Goal: Complete application form

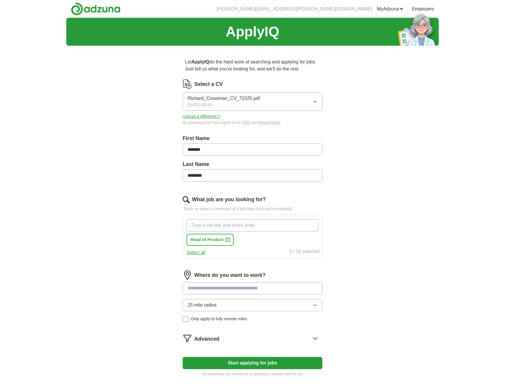
click at [228, 240] on span "+" at bounding box center [227, 239] width 3 height 5
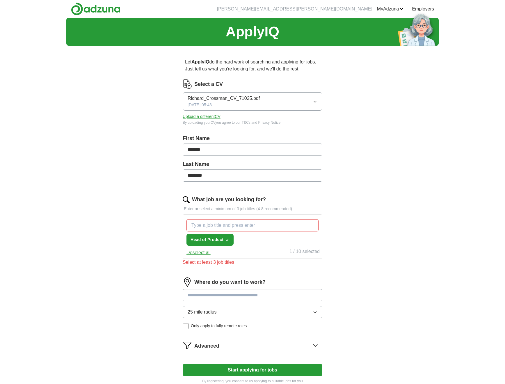
click at [227, 223] on input "What job are you looking for?" at bounding box center [253, 225] width 132 height 12
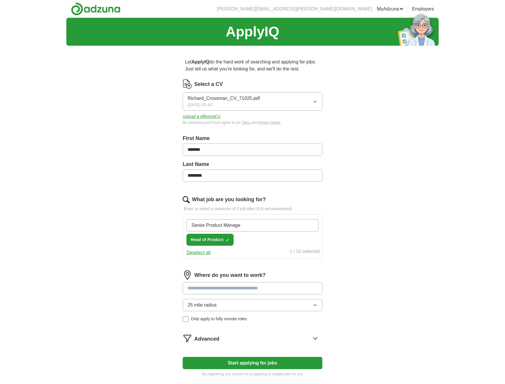
type input "Senior Product Manager"
type input "Senior Programme Manager"
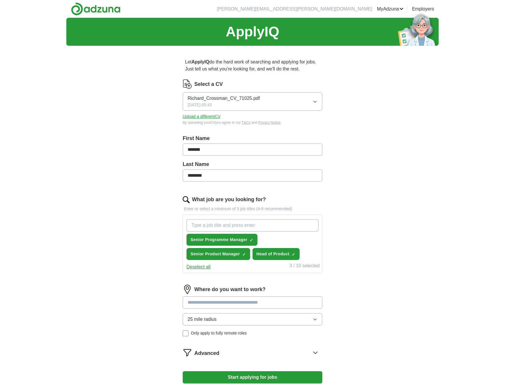
click at [189, 302] on input at bounding box center [253, 302] width 140 height 12
type input "******"
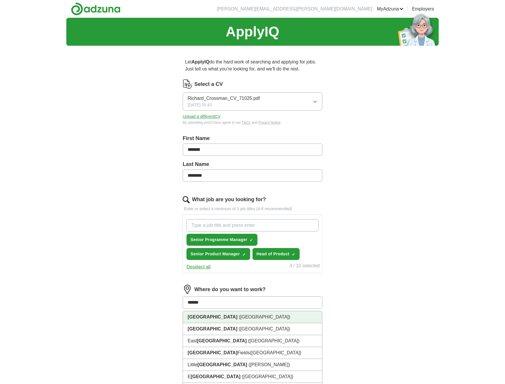
click at [235, 318] on li "[GEOGRAPHIC_DATA] ([GEOGRAPHIC_DATA])" at bounding box center [252, 317] width 139 height 12
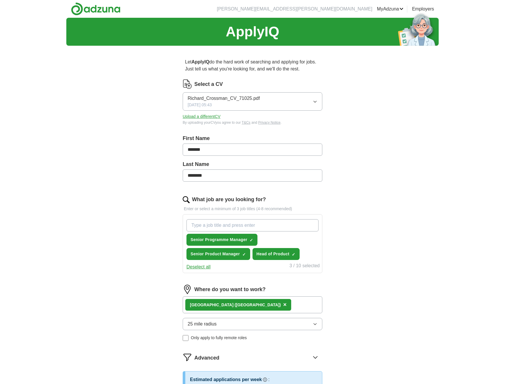
click at [233, 322] on button "25 mile radius" at bounding box center [253, 324] width 140 height 12
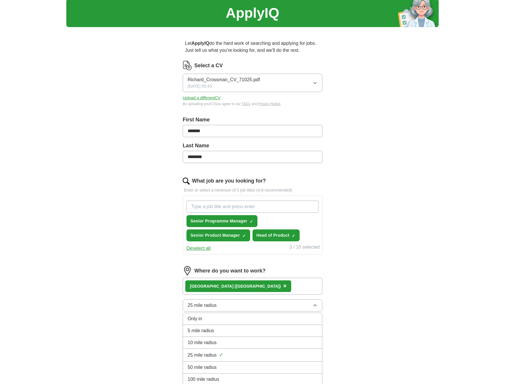
scroll to position [26, 0]
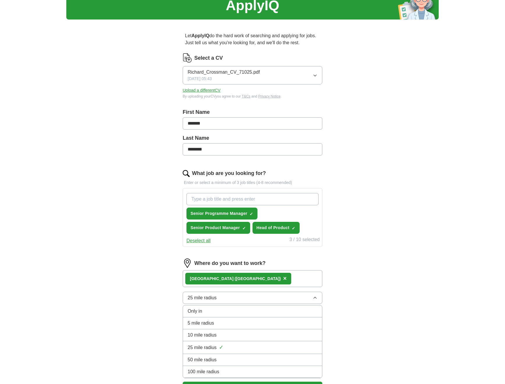
click at [226, 358] on div "50 mile radius" at bounding box center [253, 359] width 130 height 7
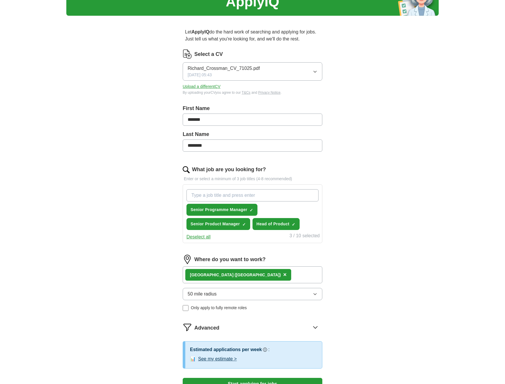
scroll to position [0, 0]
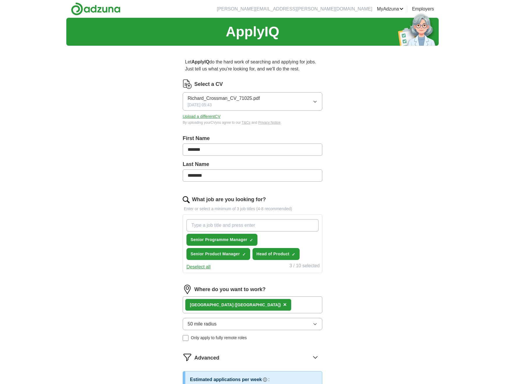
click at [193, 226] on input "What job are you looking for?" at bounding box center [253, 225] width 132 height 12
type input "VP Product Management"
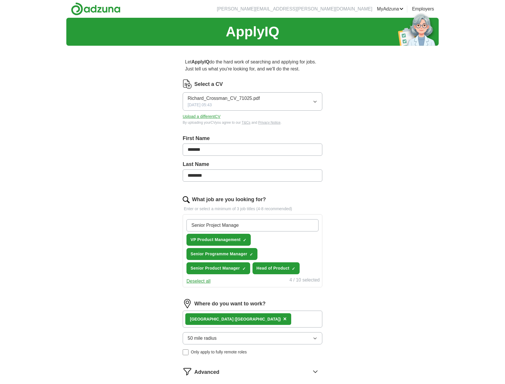
type input "Senior Project Manager"
type input "Chief Product Officer"
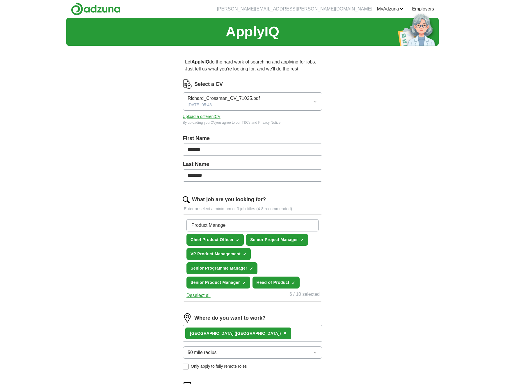
type input "Product Manager"
type input "Lead Product Manager"
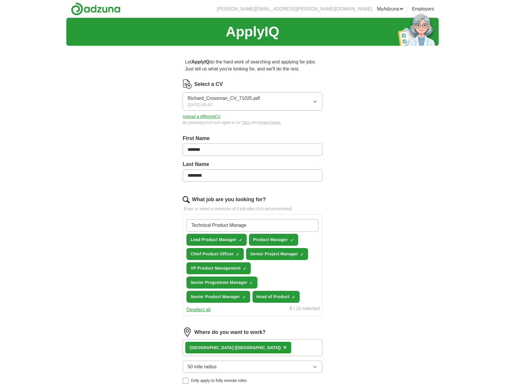
type input "Technical Product Manager"
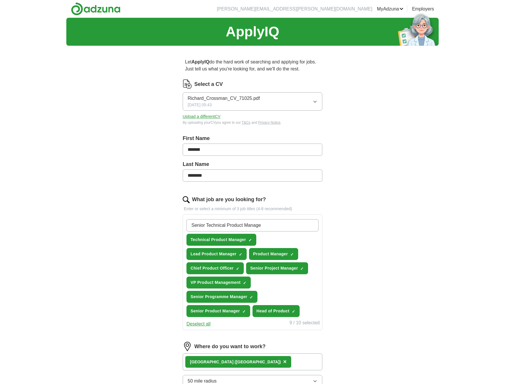
type input "Senior Technical Product Manager"
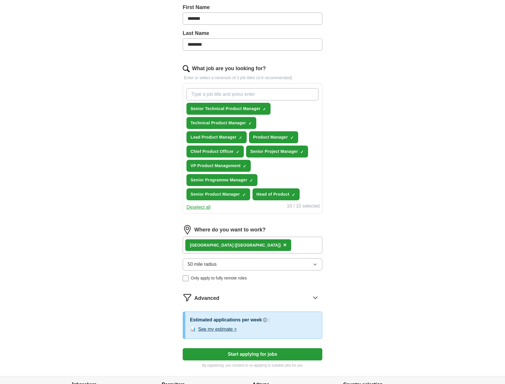
scroll to position [188, 0]
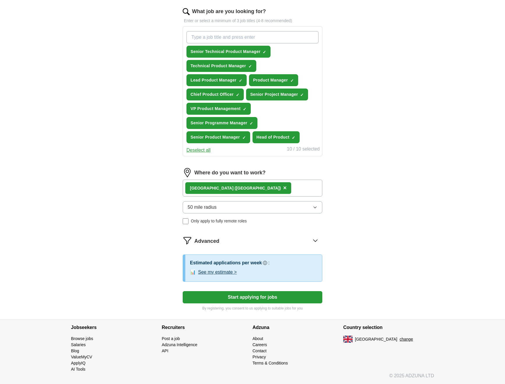
click at [267, 299] on button "Start applying for jobs" at bounding box center [253, 297] width 140 height 12
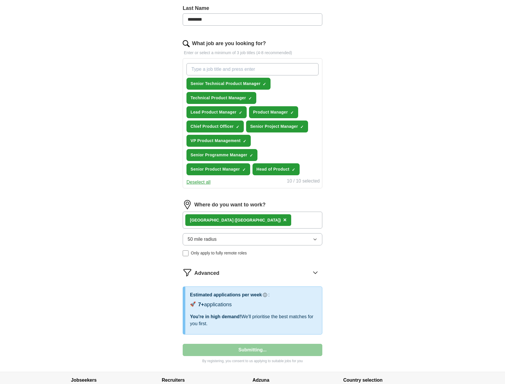
scroll to position [23, 0]
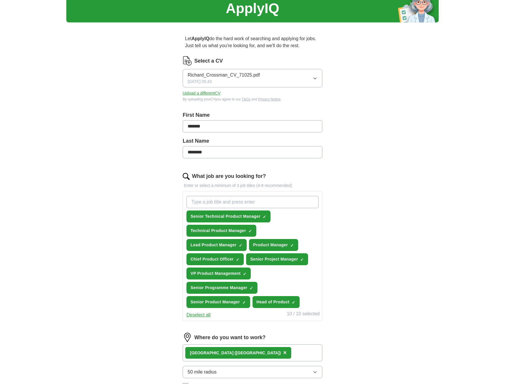
select select "**"
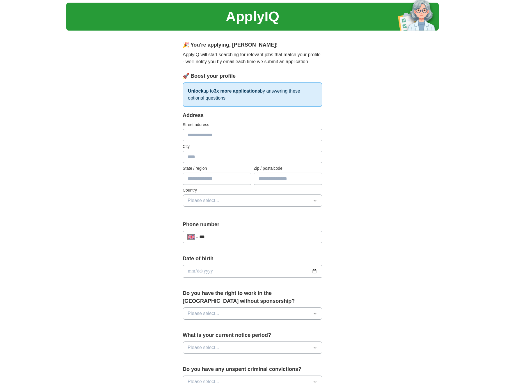
scroll to position [0, 0]
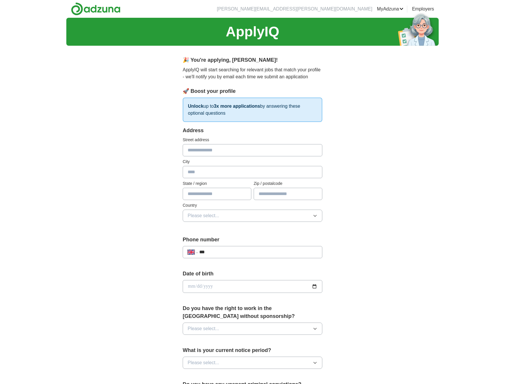
click at [216, 326] on span "Please select..." at bounding box center [204, 328] width 32 height 7
click at [197, 285] on input "date" at bounding box center [253, 286] width 140 height 13
click at [190, 288] on input "date" at bounding box center [253, 286] width 140 height 13
click at [198, 286] on input "date" at bounding box center [253, 286] width 140 height 13
type input "**********"
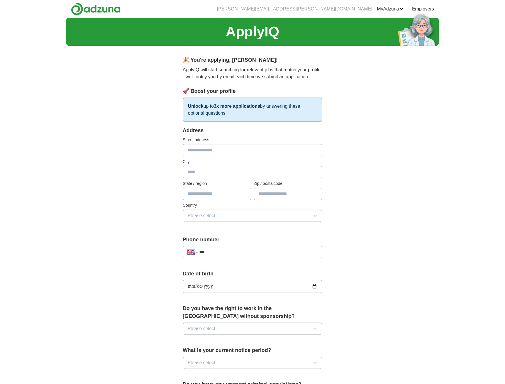
click at [139, 279] on div "**********" at bounding box center [252, 279] width 372 height 522
click at [210, 328] on span "Please select..." at bounding box center [204, 328] width 32 height 7
click at [203, 339] on div "Yes" at bounding box center [253, 341] width 130 height 7
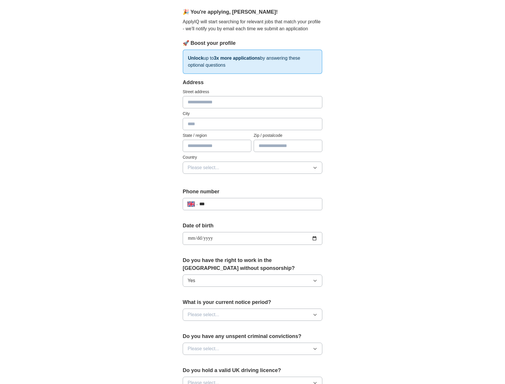
scroll to position [77, 0]
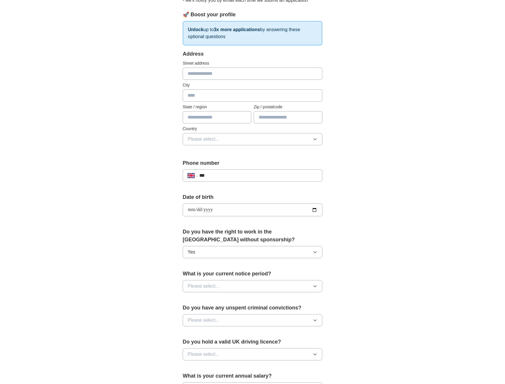
click at [207, 285] on span "Please select..." at bounding box center [204, 286] width 32 height 7
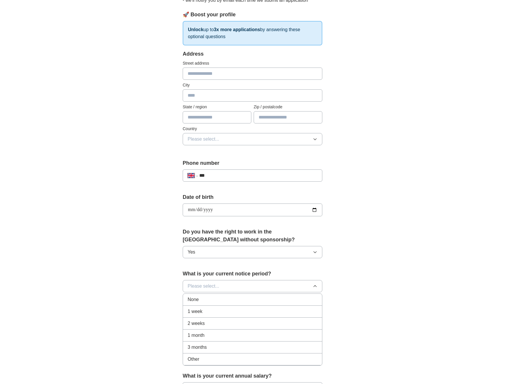
click at [203, 336] on span "1 month" at bounding box center [196, 335] width 17 height 7
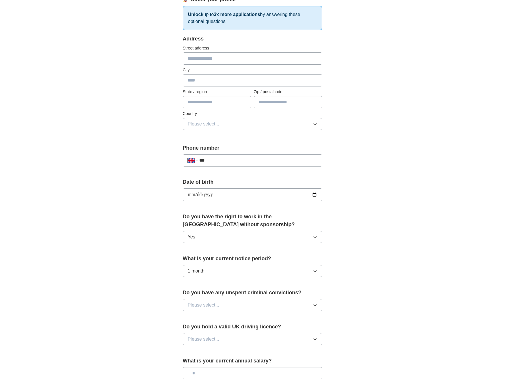
scroll to position [95, 0]
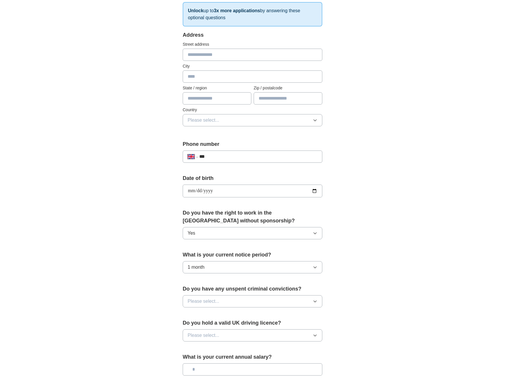
click at [196, 299] on span "Please select..." at bounding box center [204, 301] width 32 height 7
click at [197, 328] on div "No" at bounding box center [253, 326] width 130 height 7
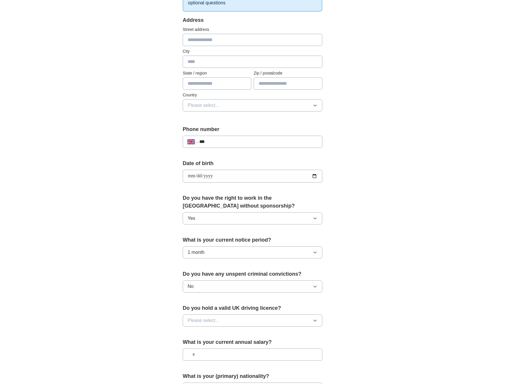
scroll to position [118, 0]
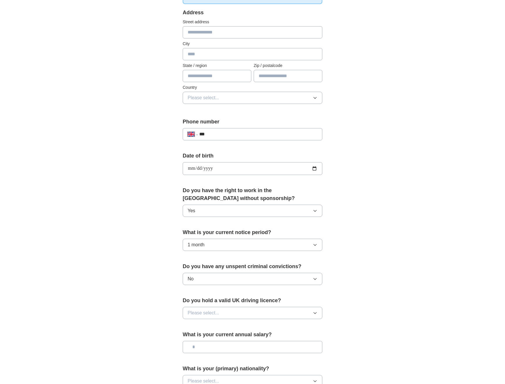
click at [199, 315] on span "Please select..." at bounding box center [204, 312] width 32 height 7
click at [198, 326] on div "Yes" at bounding box center [253, 326] width 130 height 7
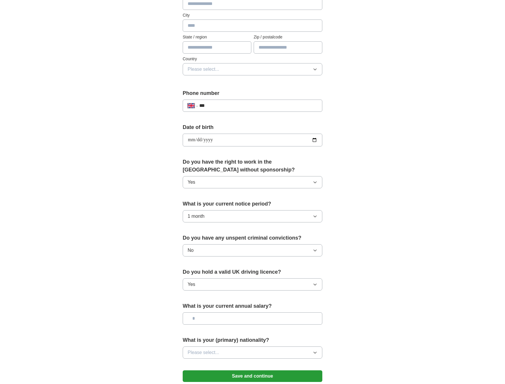
scroll to position [164, 0]
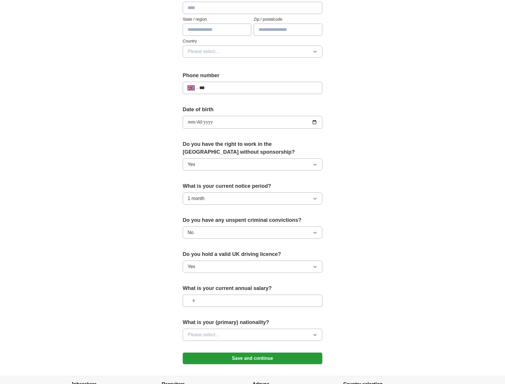
click at [212, 301] on input "text" at bounding box center [253, 300] width 140 height 12
type input "********"
click at [216, 335] on span "Please select..." at bounding box center [204, 334] width 32 height 7
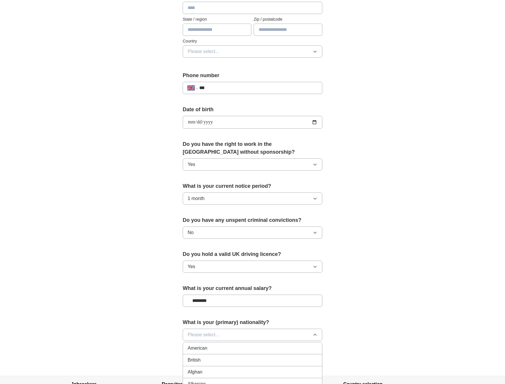
click at [207, 358] on div "British" at bounding box center [253, 359] width 130 height 7
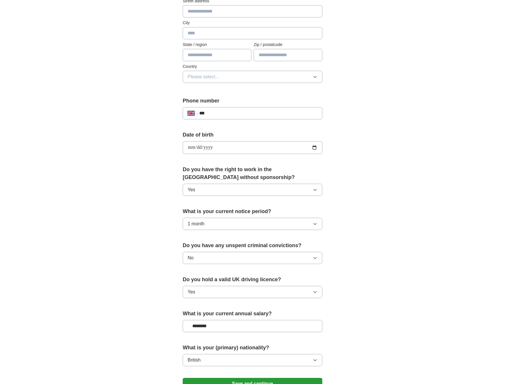
scroll to position [199, 0]
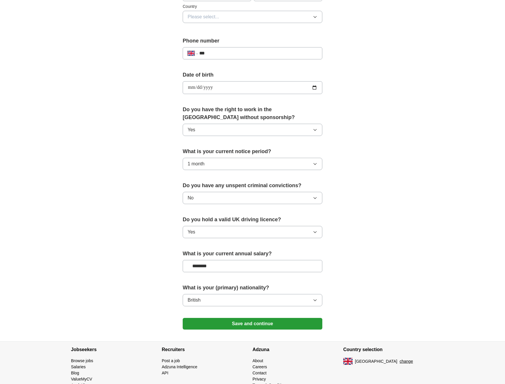
click at [255, 327] on button "Save and continue" at bounding box center [253, 324] width 140 height 12
